Goal: Check status: Check status

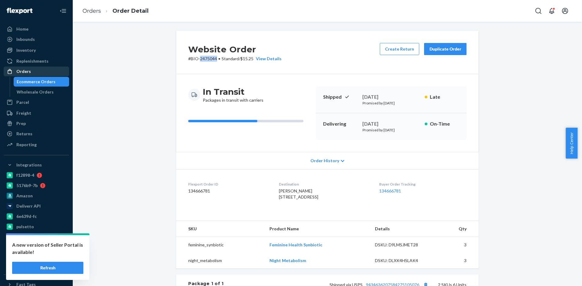
drag, startPoint x: 0, startPoint y: 0, endPoint x: 41, endPoint y: 72, distance: 83.1
click at [41, 72] on div "Orders" at bounding box center [36, 71] width 64 height 8
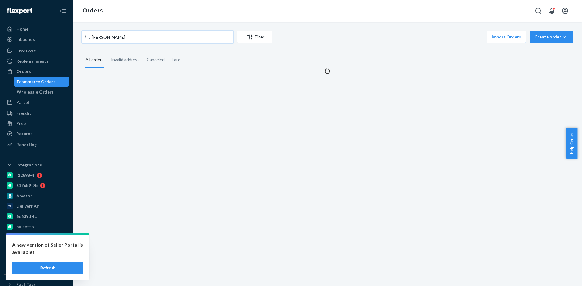
click at [120, 42] on input "[PERSON_NAME]" at bounding box center [158, 37] width 152 height 12
paste input "[PERSON_NAME]"
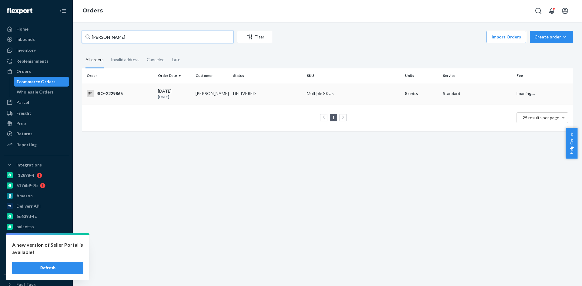
type input "[PERSON_NAME]"
click at [116, 95] on div "BIO-2229865" at bounding box center [120, 93] width 66 height 7
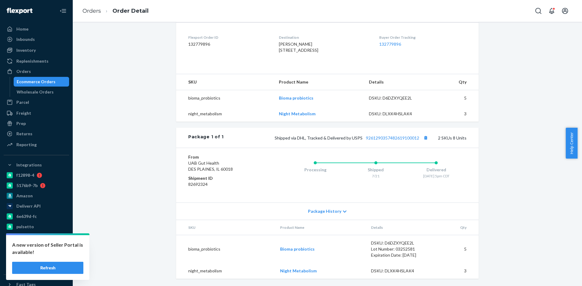
scroll to position [152, 0]
click at [385, 141] on link "9261290357482619100012" at bounding box center [392, 137] width 53 height 5
